Goal: Use online tool/utility: Utilize a website feature to perform a specific function

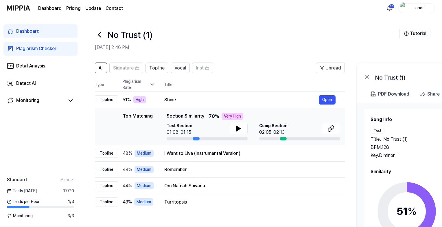
click at [97, 36] on icon at bounding box center [99, 34] width 9 height 9
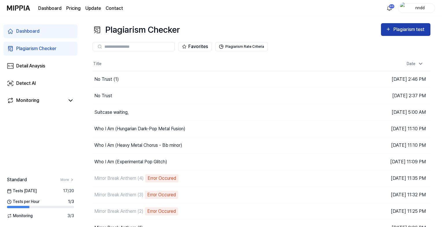
click at [410, 26] on div "Plagiarism test" at bounding box center [410, 30] width 32 height 8
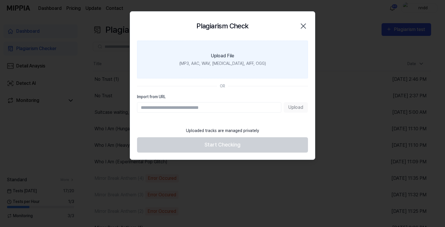
click at [268, 59] on label "Upload File (MP3, AAC, WAV, [MEDICAL_DATA], AIFF, OGG)" at bounding box center [222, 60] width 171 height 38
click at [0, 0] on input "Upload File (MP3, AAC, WAV, [MEDICAL_DATA], AIFF, OGG)" at bounding box center [0, 0] width 0 height 0
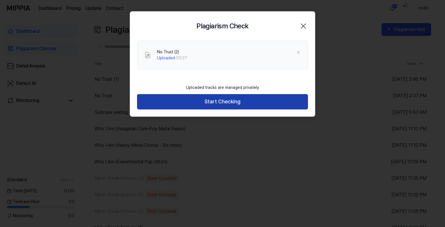
click at [267, 104] on button "Start Checking" at bounding box center [222, 101] width 171 height 15
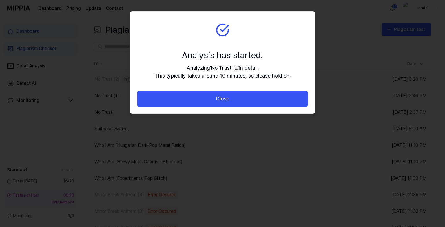
click at [267, 104] on button "Close" at bounding box center [222, 98] width 171 height 15
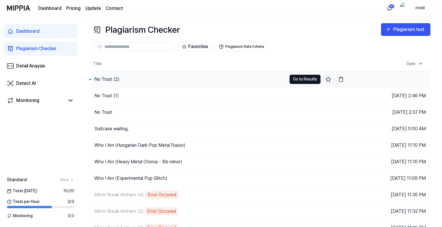
click at [296, 75] on button "Go to Results" at bounding box center [305, 79] width 31 height 9
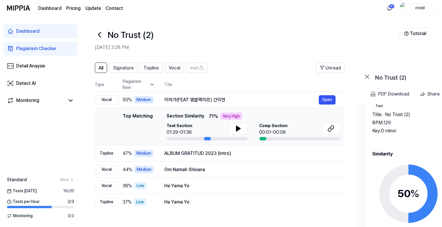
click at [99, 37] on icon at bounding box center [99, 34] width 9 height 9
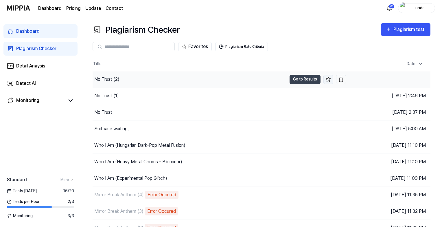
click at [327, 77] on icon at bounding box center [329, 79] width 6 height 6
click at [330, 78] on icon at bounding box center [329, 79] width 6 height 6
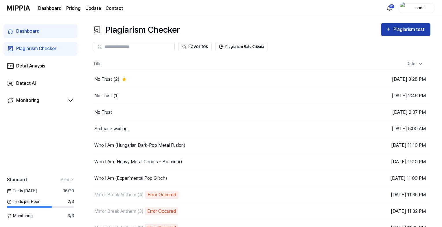
click at [409, 32] on div "Plagiarism test" at bounding box center [410, 30] width 32 height 8
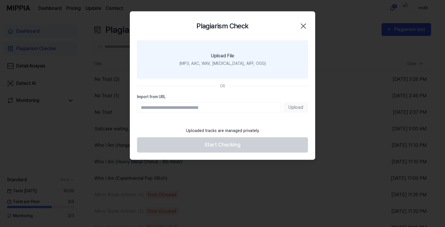
click at [164, 56] on label "Upload File (MP3, AAC, WAV, [MEDICAL_DATA], AIFF, OGG)" at bounding box center [222, 60] width 171 height 38
click at [0, 0] on input "Upload File (MP3, AAC, WAV, [MEDICAL_DATA], AIFF, OGG)" at bounding box center [0, 0] width 0 height 0
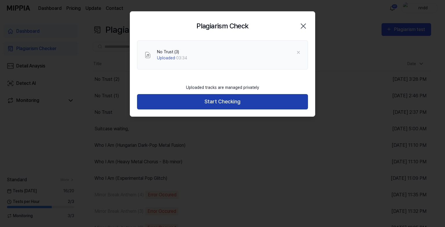
click at [215, 98] on button "Start Checking" at bounding box center [222, 101] width 171 height 15
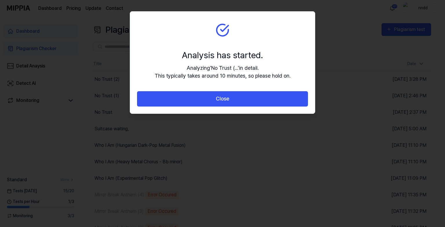
click at [215, 98] on button "Close" at bounding box center [222, 98] width 171 height 15
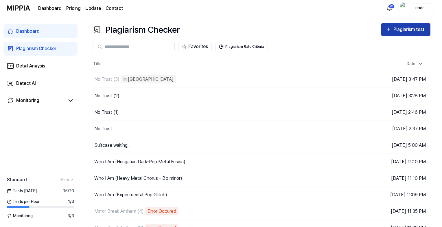
click at [387, 31] on icon "button" at bounding box center [389, 29] width 6 height 7
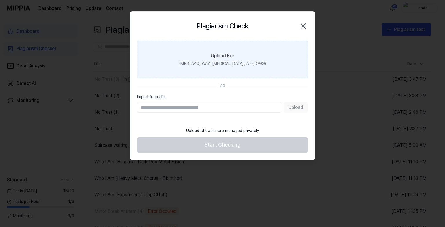
click at [255, 60] on label "Upload File (MP3, AAC, WAV, [MEDICAL_DATA], AIFF, OGG)" at bounding box center [222, 60] width 171 height 38
click at [0, 0] on input "Upload File (MP3, AAC, WAV, [MEDICAL_DATA], AIFF, OGG)" at bounding box center [0, 0] width 0 height 0
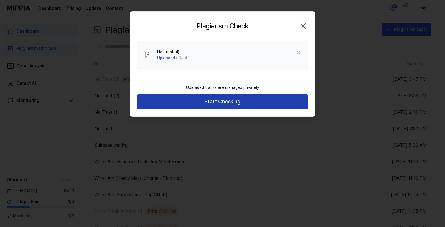
click at [201, 97] on button "Start Checking" at bounding box center [222, 101] width 171 height 15
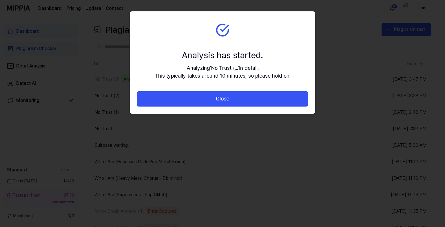
click at [201, 97] on button "Close" at bounding box center [222, 98] width 171 height 15
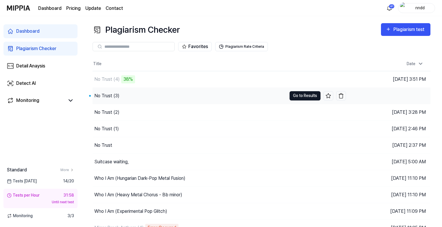
click at [304, 96] on button "Go to Results" at bounding box center [305, 95] width 31 height 9
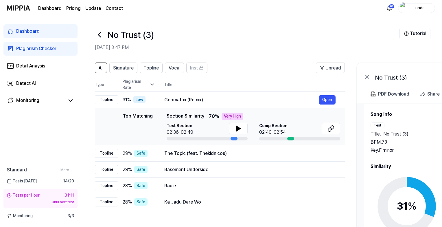
click at [98, 31] on icon at bounding box center [99, 34] width 9 height 9
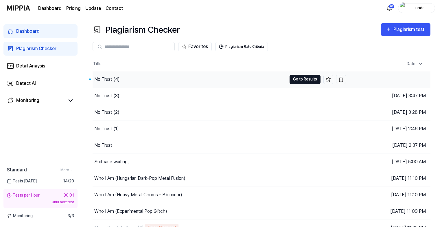
click at [303, 80] on button "Go to Results" at bounding box center [305, 79] width 31 height 9
